Goal: Check status: Check status

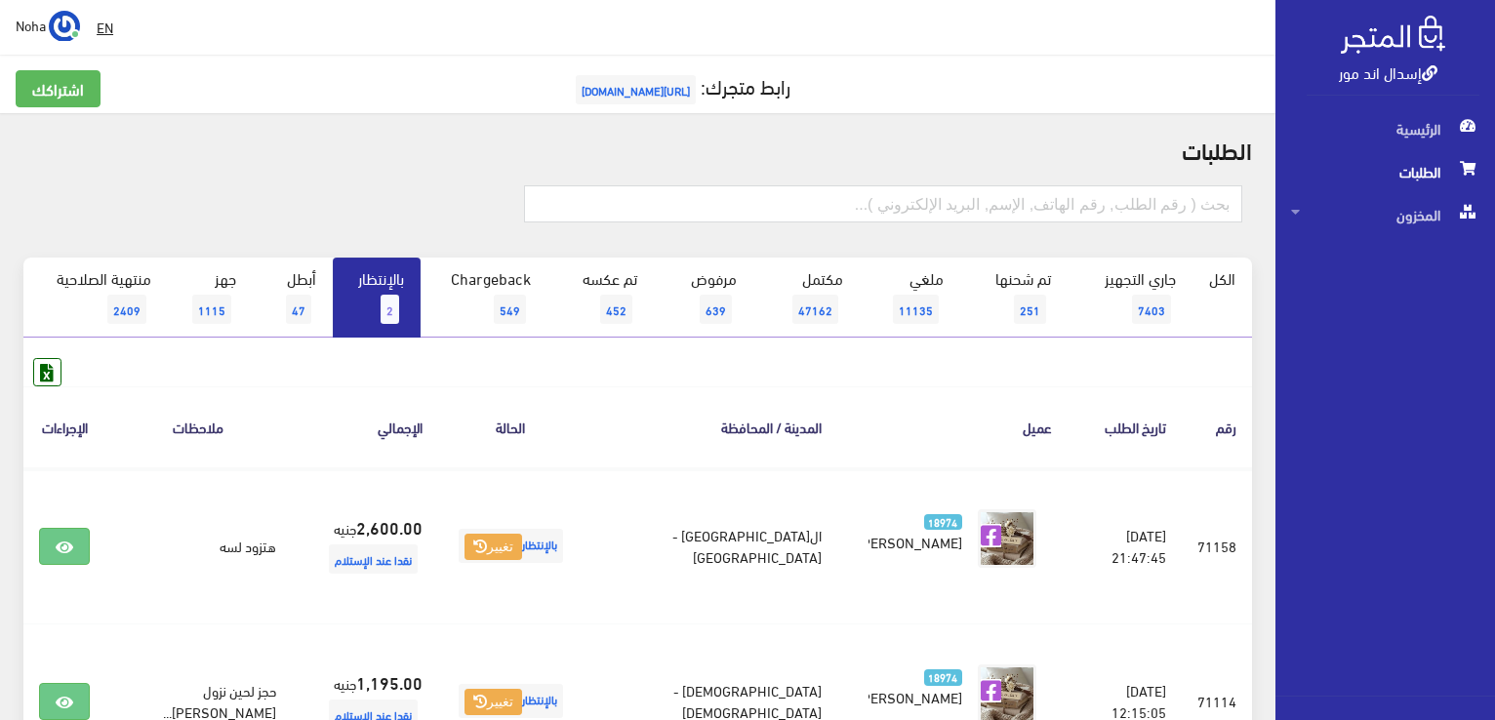
click at [375, 302] on link "بالإنتظار 2" at bounding box center [377, 298] width 88 height 80
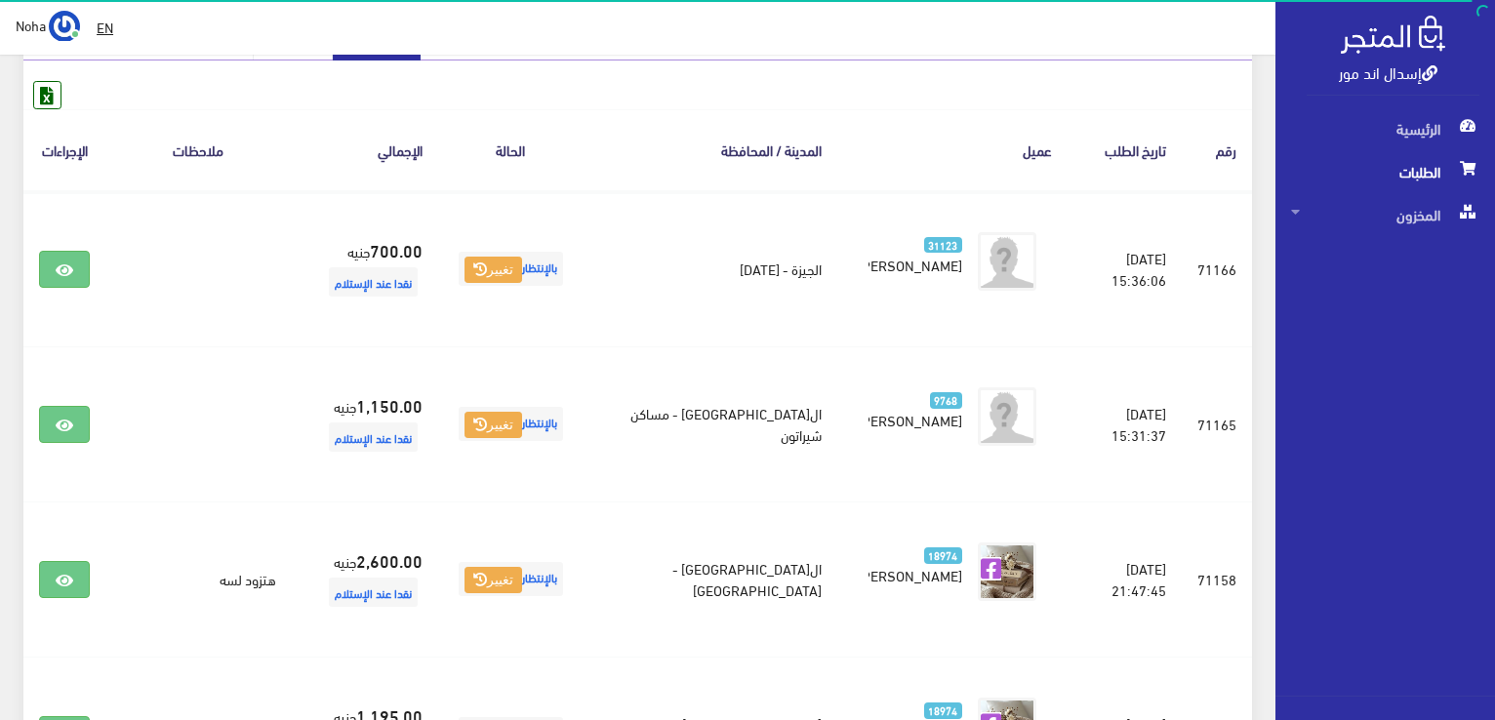
scroll to position [293, 0]
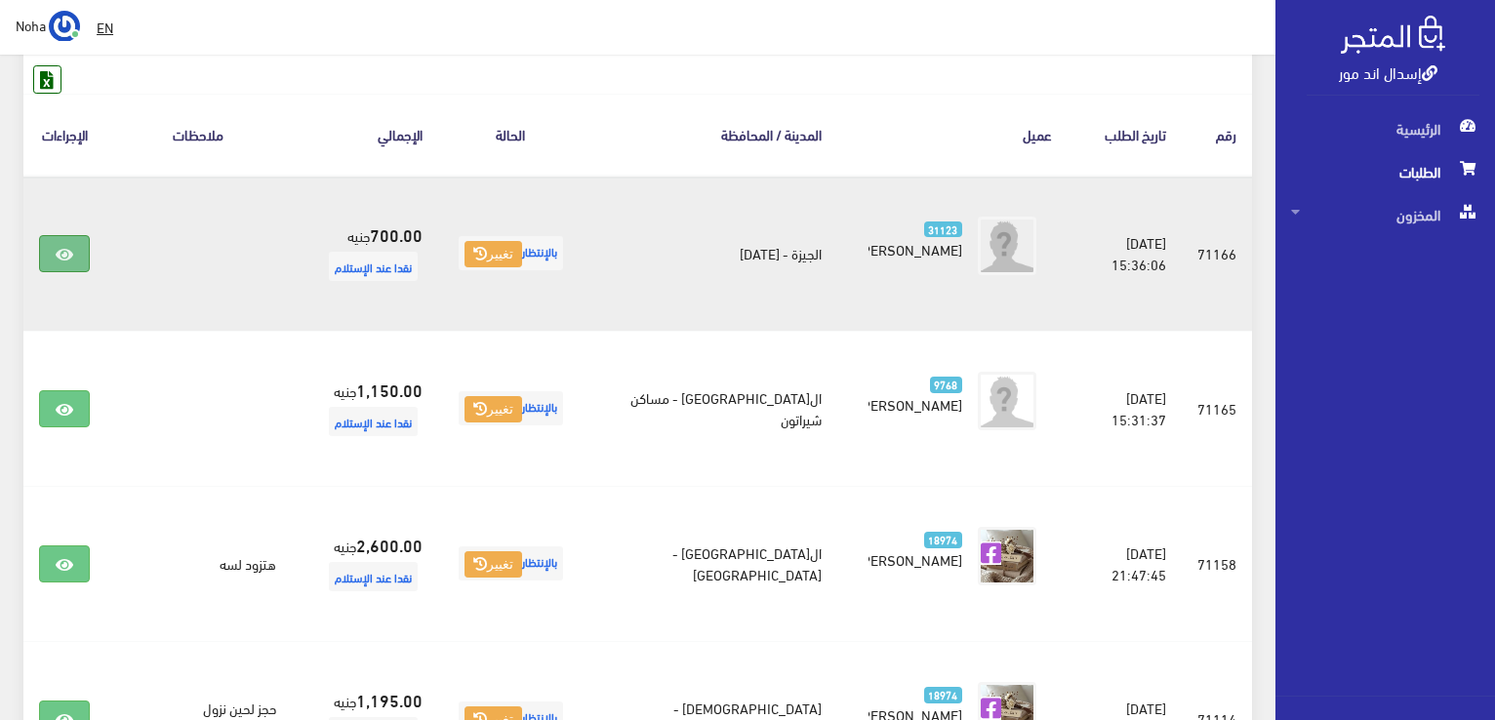
click at [64, 247] on icon at bounding box center [65, 255] width 18 height 16
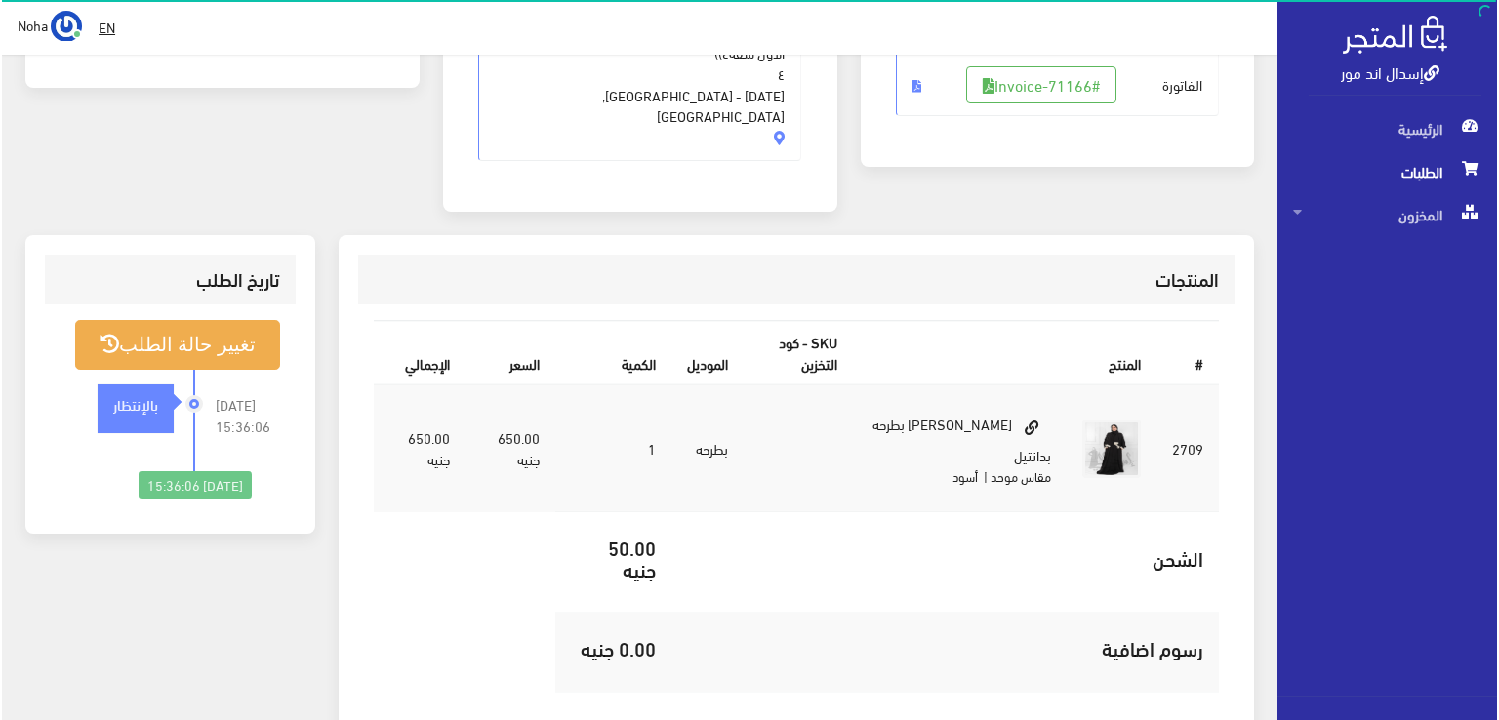
scroll to position [390, 0]
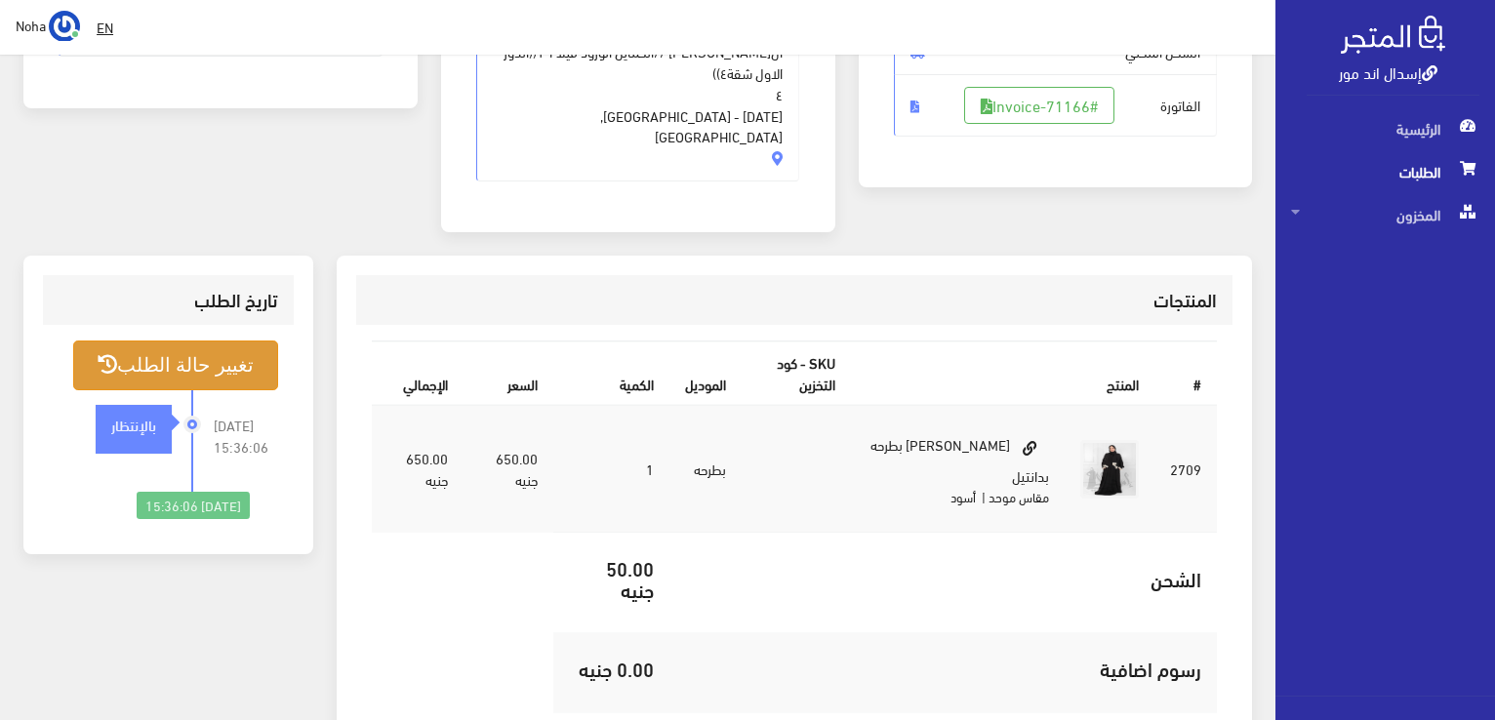
click at [221, 344] on button "تغيير حالة الطلب" at bounding box center [175, 366] width 205 height 50
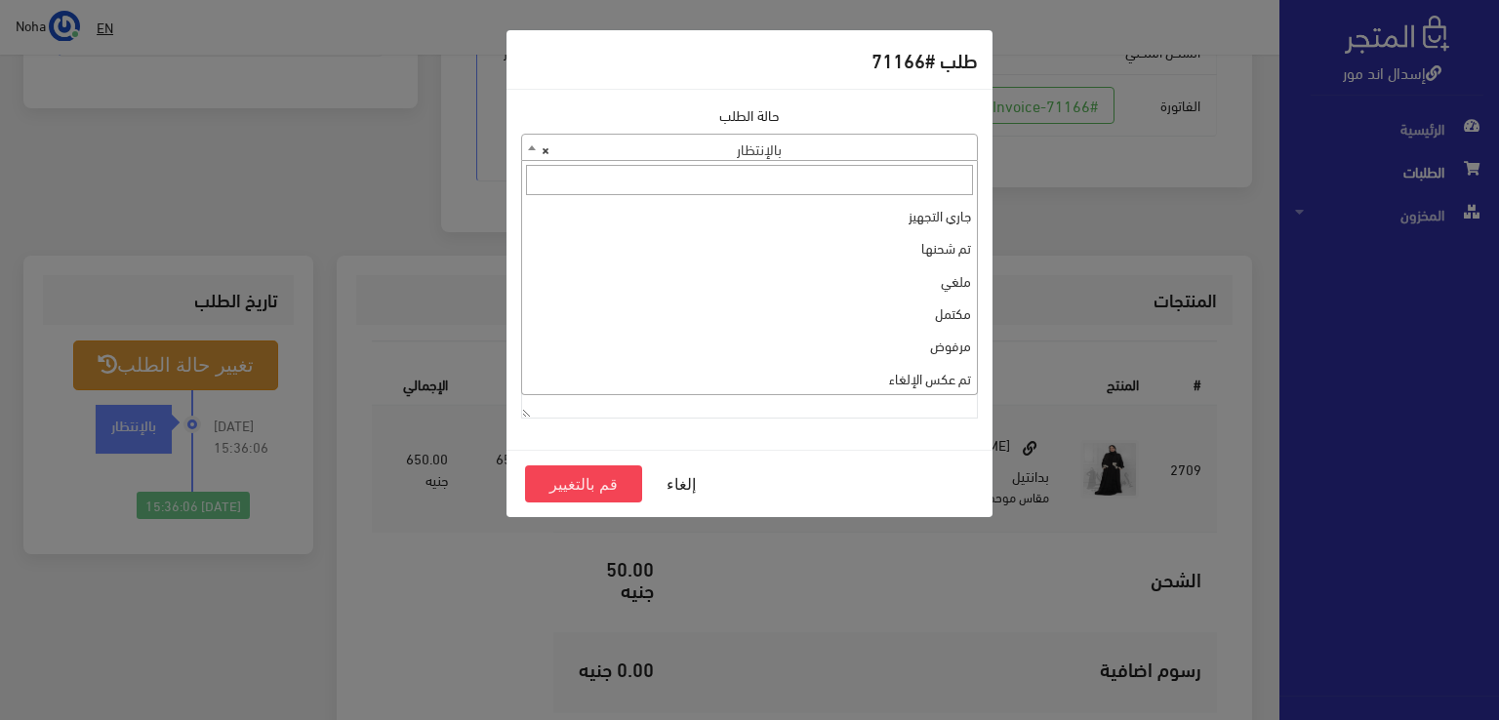
click at [532, 149] on b at bounding box center [532, 147] width 8 height 5
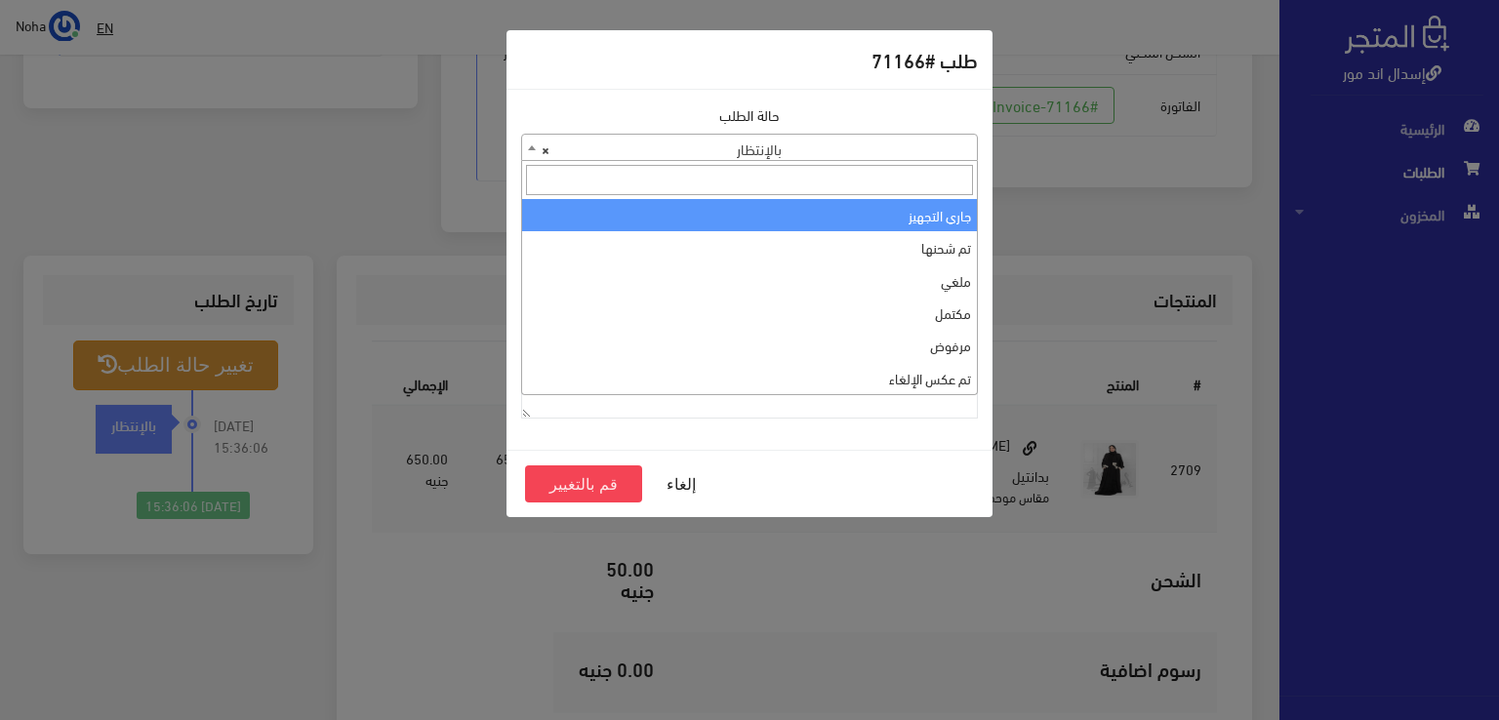
select select "1"
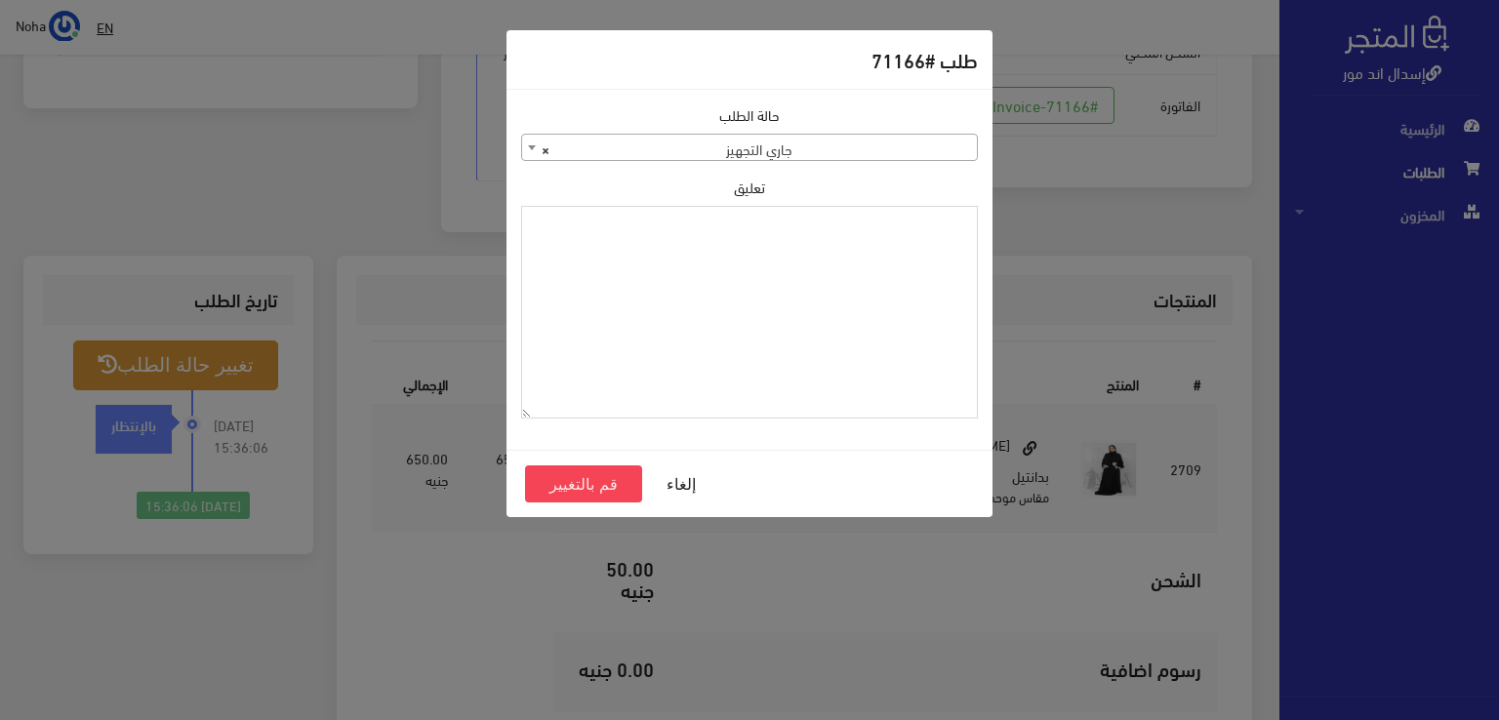
paste textarea "1134511"
type textarea "1134511"
click at [592, 481] on button "قم بالتغيير" at bounding box center [583, 483] width 117 height 37
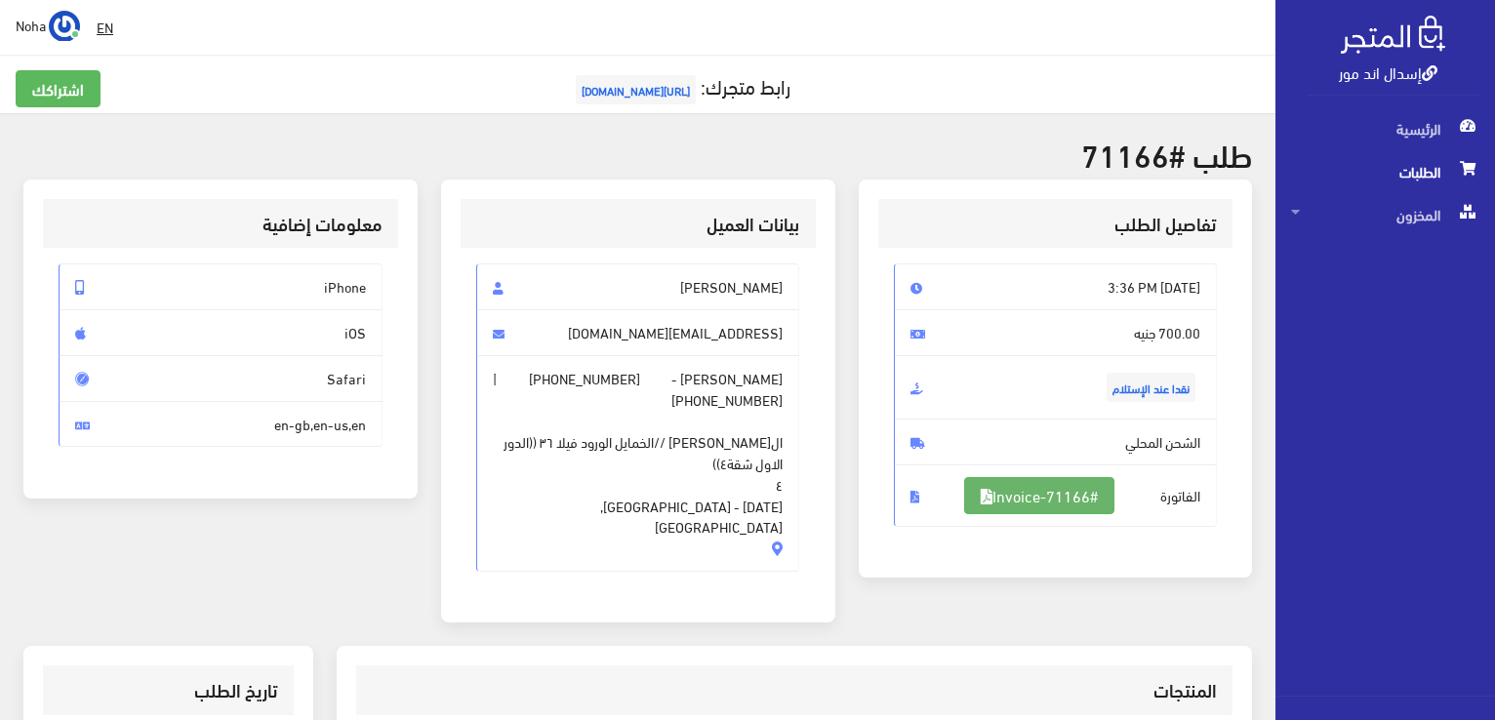
click at [1028, 487] on link "#Invoice-71166" at bounding box center [1039, 495] width 150 height 37
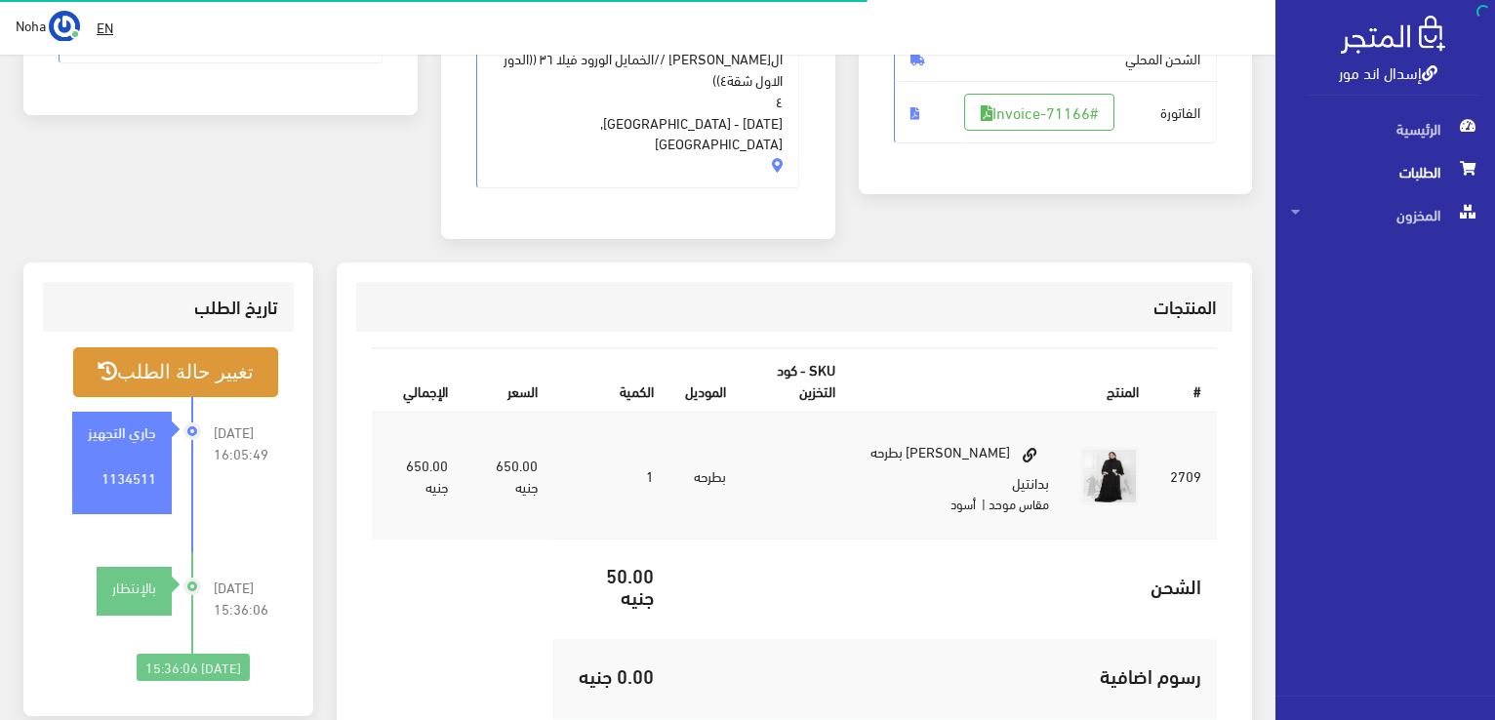
scroll to position [383, 0]
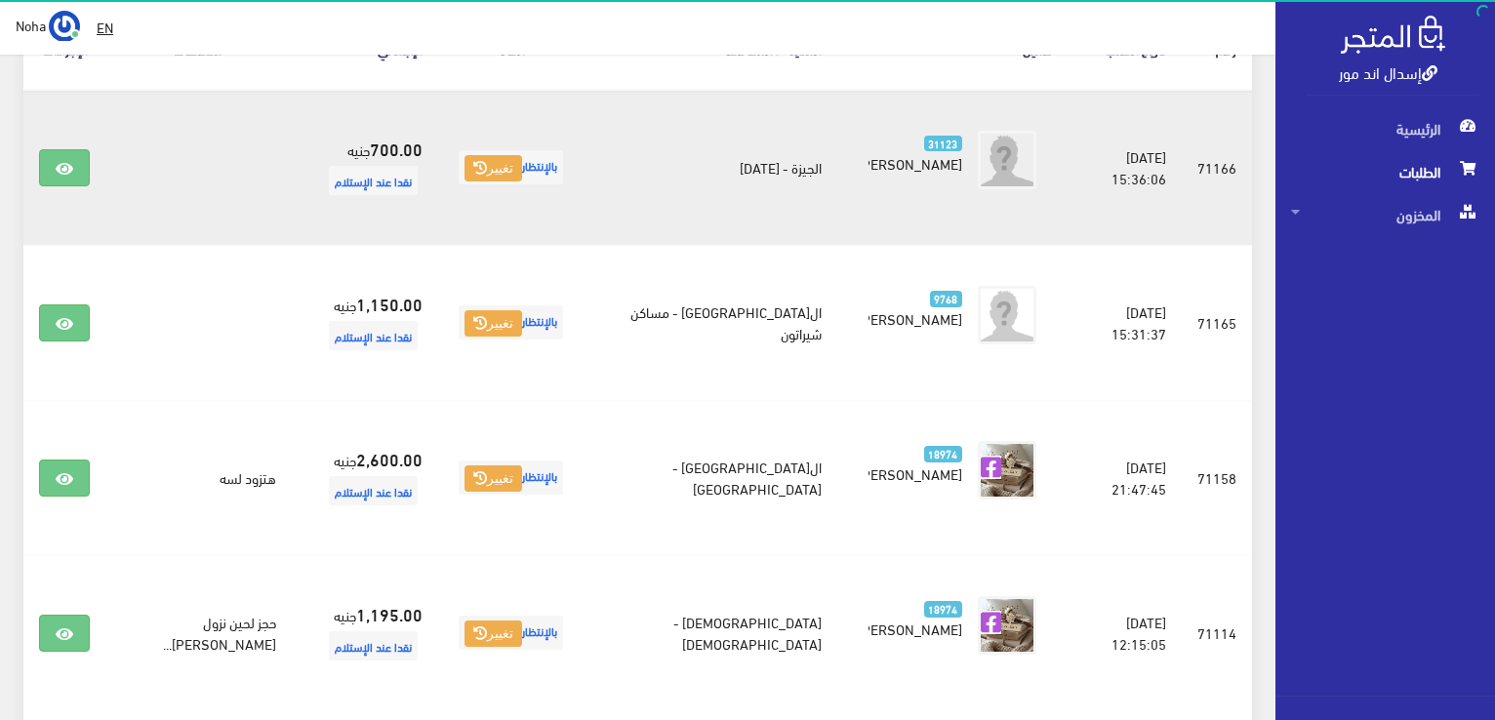
scroll to position [390, 0]
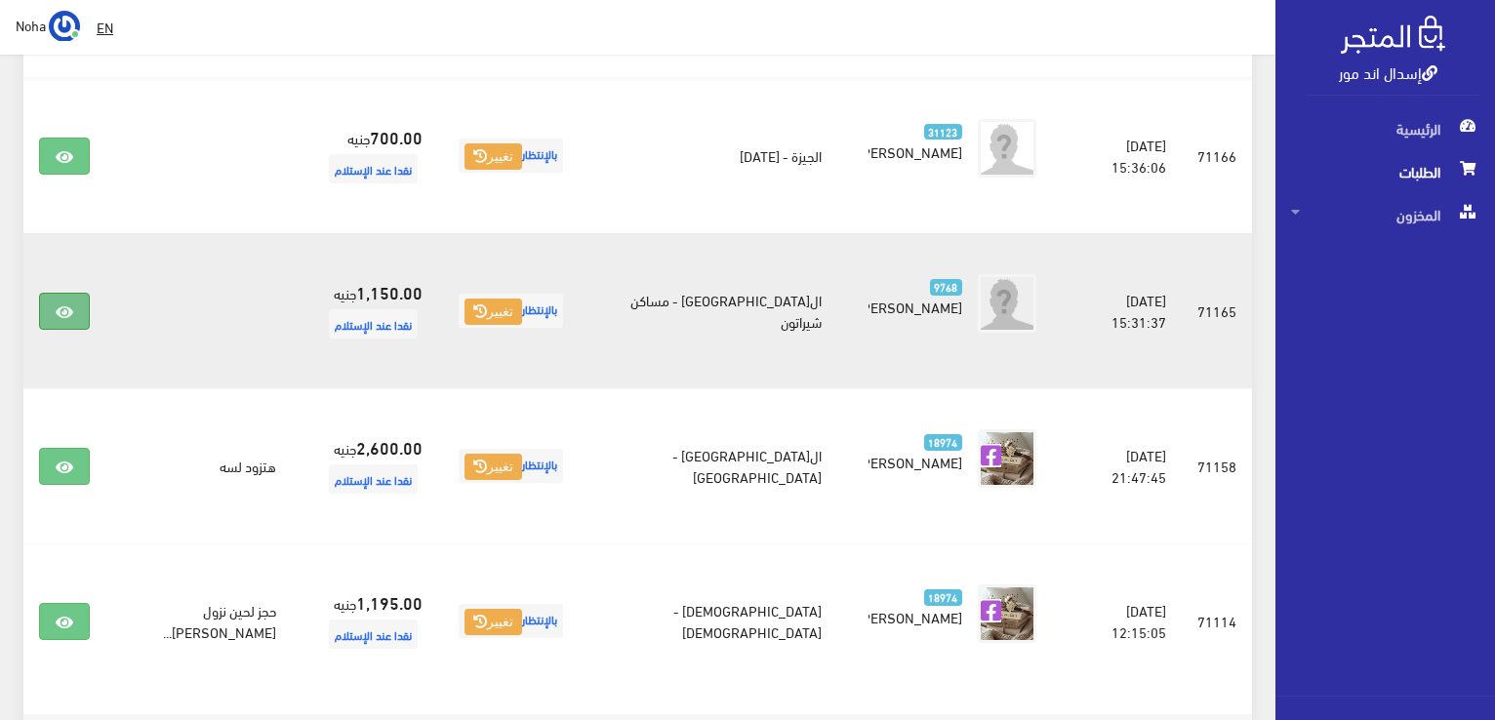
click at [68, 313] on icon at bounding box center [65, 312] width 18 height 16
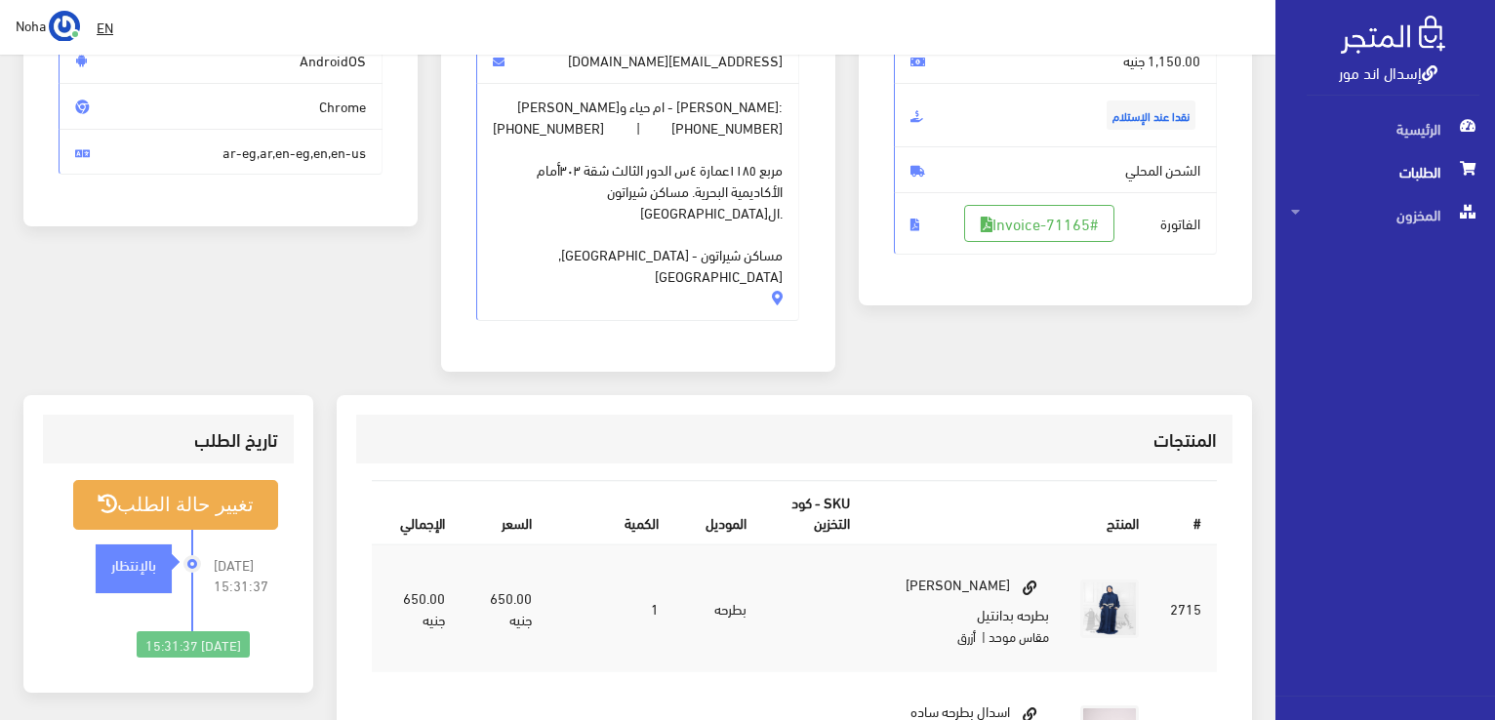
scroll to position [293, 0]
